Goal: Use online tool/utility: Utilize a website feature to perform a specific function

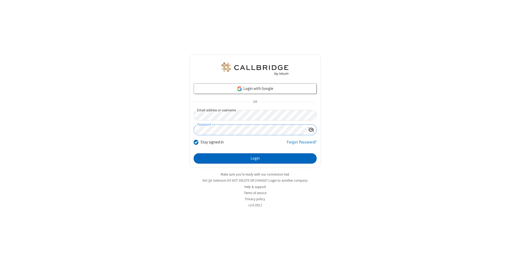
click at [255, 159] on button "Login" at bounding box center [255, 159] width 123 height 11
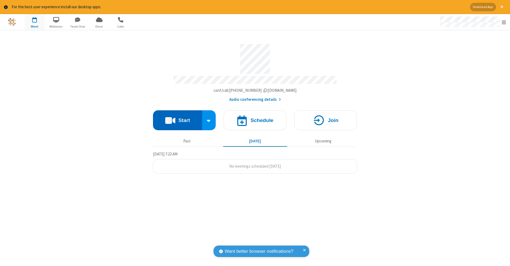
click at [177, 118] on button "Start" at bounding box center [177, 120] width 49 height 20
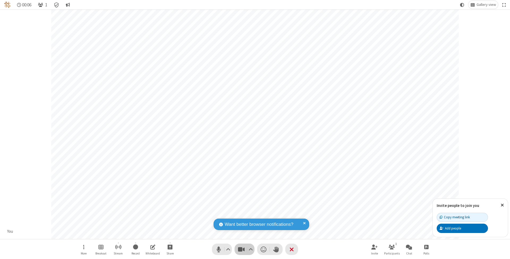
click at [241, 249] on span "Stop video (⌘+Shift+V)" at bounding box center [241, 249] width 8 height 8
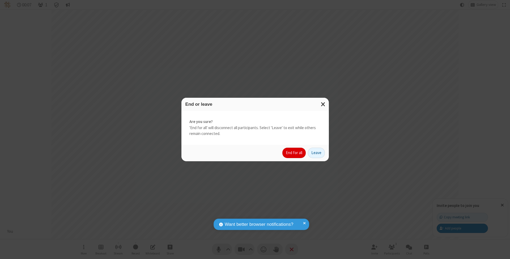
click at [294, 152] on button "End for all" at bounding box center [293, 153] width 23 height 11
